Goal: Obtain resource: Download file/media

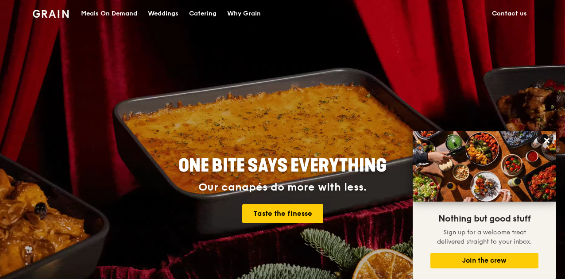
click at [128, 15] on div "Meals On Demand" at bounding box center [109, 13] width 56 height 27
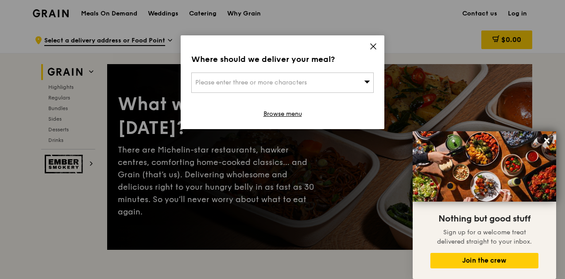
click at [372, 42] on icon at bounding box center [373, 46] width 8 height 8
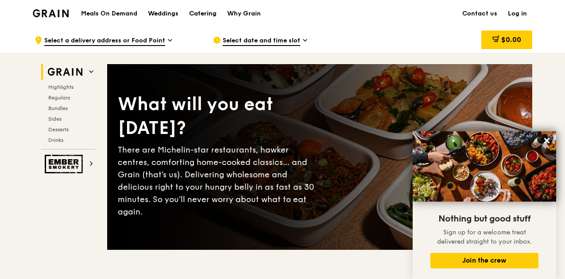
click at [212, 9] on div "Catering" at bounding box center [202, 13] width 27 height 27
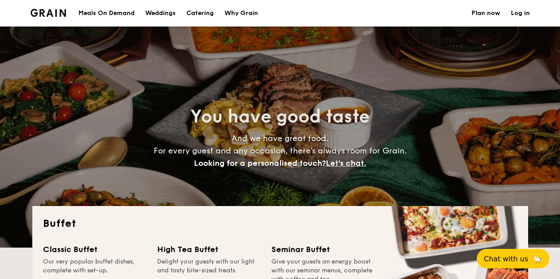
select select
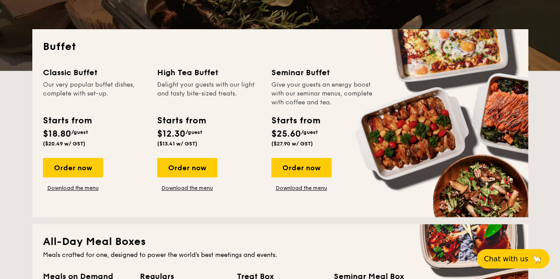
scroll to position [177, 0]
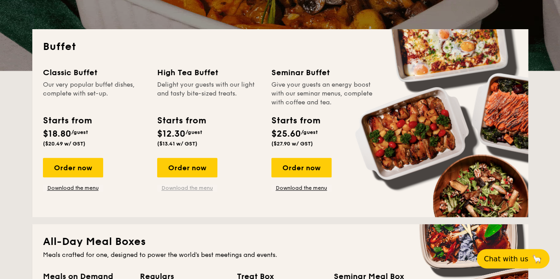
click at [181, 189] on link "Download the menu" at bounding box center [187, 187] width 60 height 7
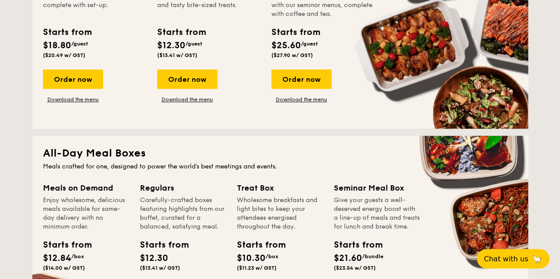
scroll to position [354, 0]
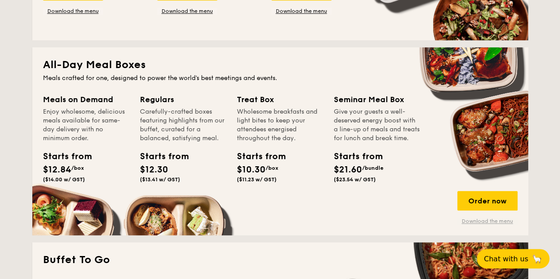
click at [480, 220] on link "Download the menu" at bounding box center [487, 221] width 60 height 7
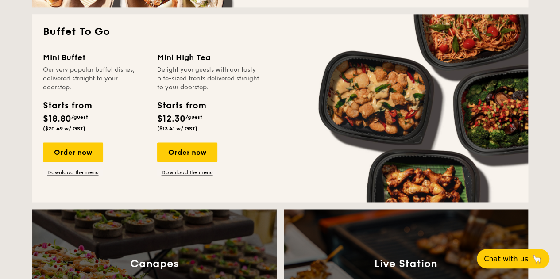
scroll to position [575, 0]
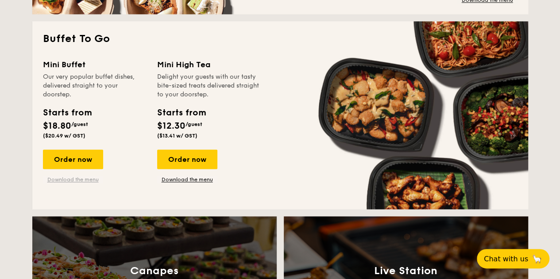
click at [71, 183] on link "Download the menu" at bounding box center [73, 179] width 60 height 7
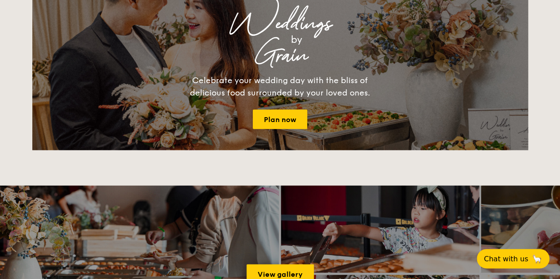
scroll to position [1062, 0]
